Goal: Check status: Check status

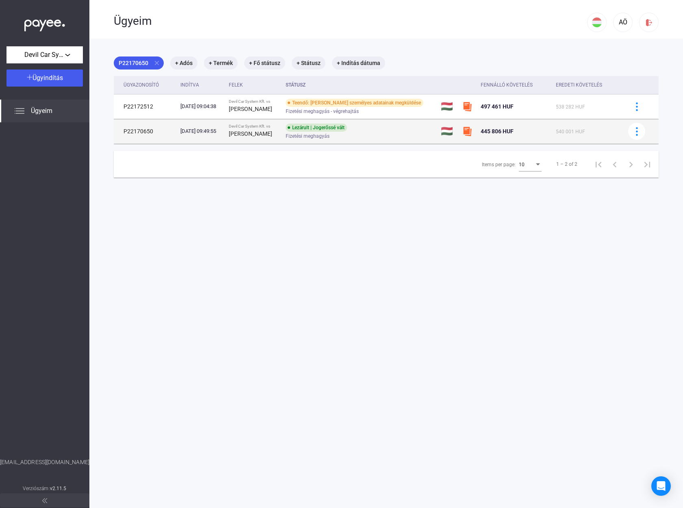
click at [252, 134] on strong "[PERSON_NAME]" at bounding box center [250, 133] width 43 height 7
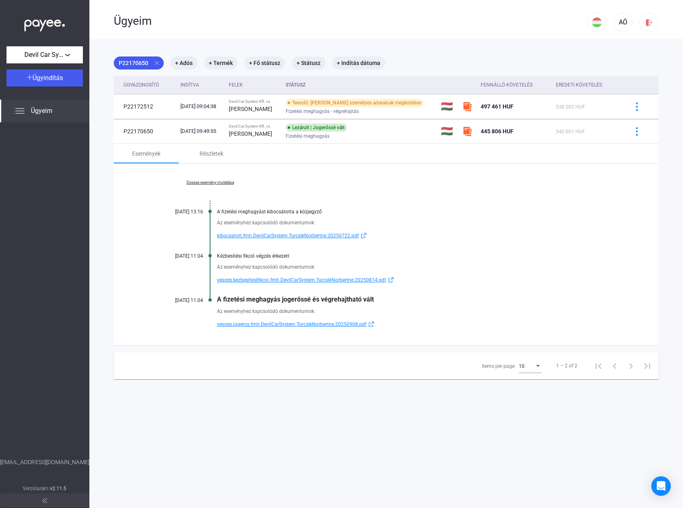
click at [258, 324] on span "vegzes.jogeros.fmh.DevilCarSystem.TurcsikNorbertne.20250908.pdf" at bounding box center [292, 325] width 150 height 10
click at [314, 235] on span "kibocsatott.fmh.DevilCarSystem.TurcsikNorbertne.20250722.pdf" at bounding box center [288, 236] width 142 height 10
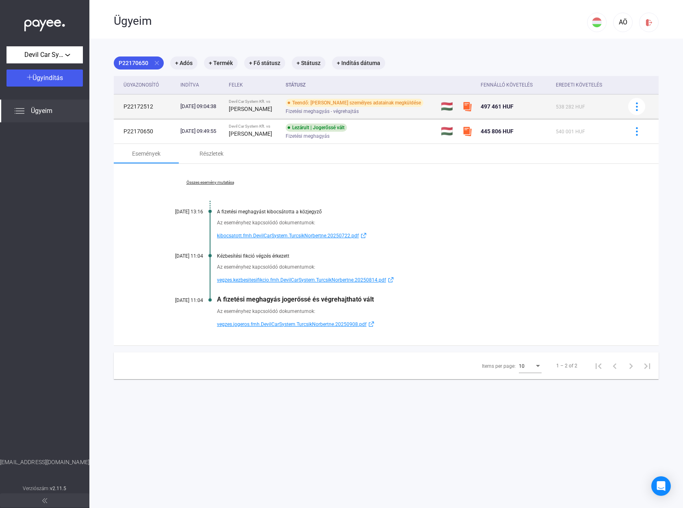
click at [279, 103] on div "Devil Car System Kft. vs" at bounding box center [254, 101] width 50 height 5
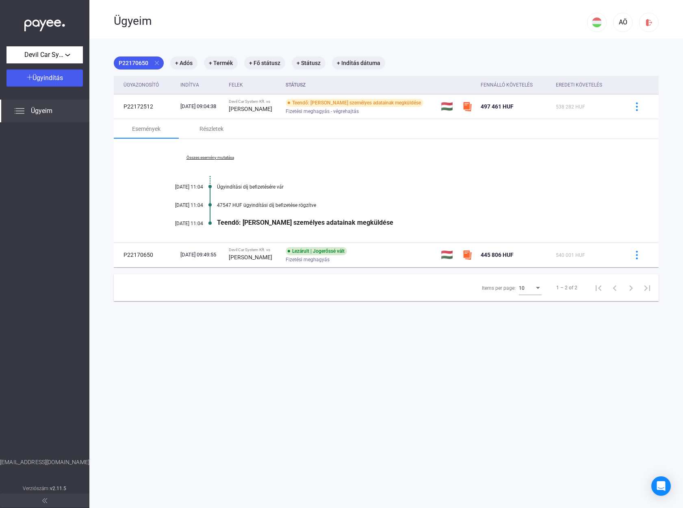
click at [225, 159] on link "Összes esemény mutatása" at bounding box center [209, 157] width 111 height 5
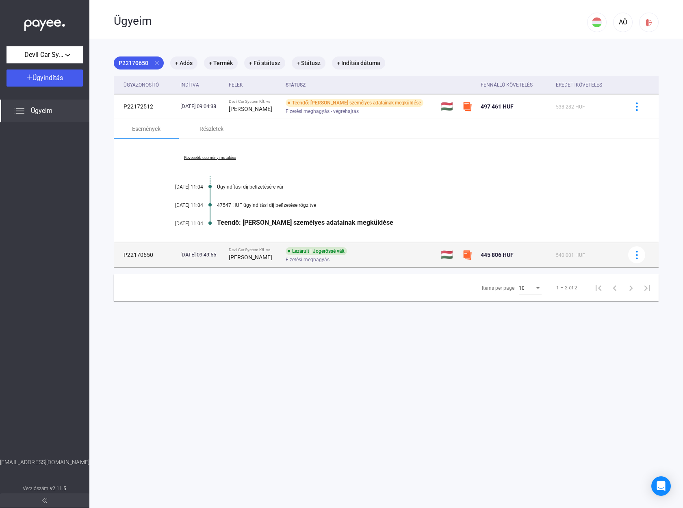
click at [341, 250] on div "Lezárult | Jogerőssé vált" at bounding box center [316, 251] width 61 height 8
